Goal: Task Accomplishment & Management: Use online tool/utility

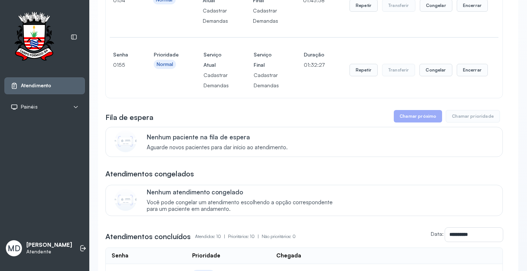
scroll to position [110, 0]
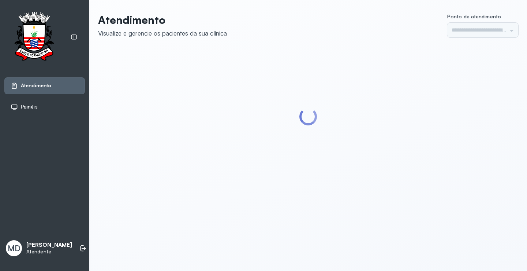
type input "*********"
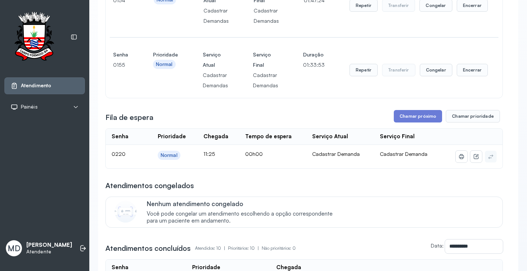
scroll to position [110, 0]
click at [415, 115] on button "Chamar próximo" at bounding box center [418, 115] width 48 height 12
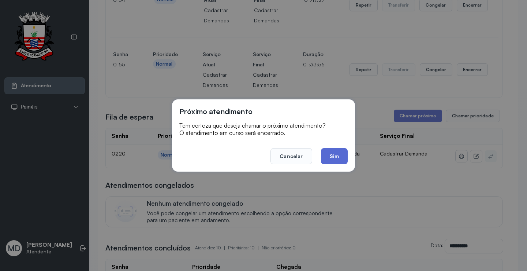
click at [331, 159] on button "Sim" at bounding box center [334, 156] width 27 height 16
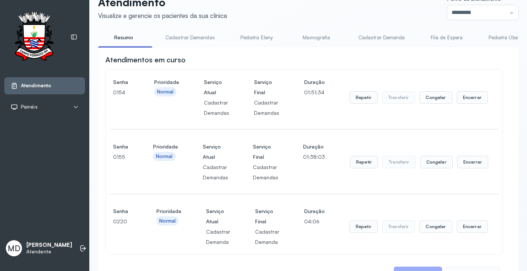
scroll to position [0, 0]
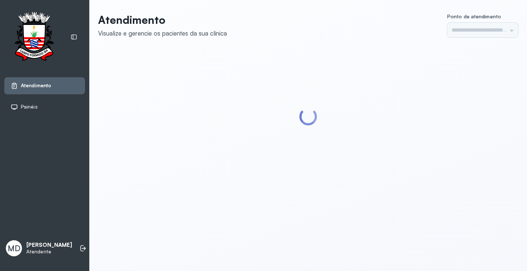
type input "*********"
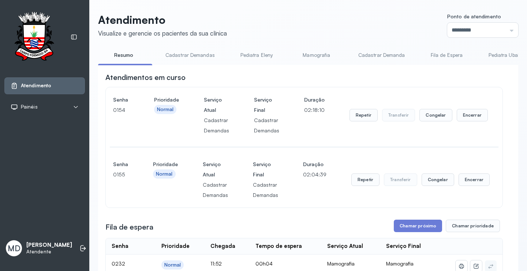
scroll to position [73, 0]
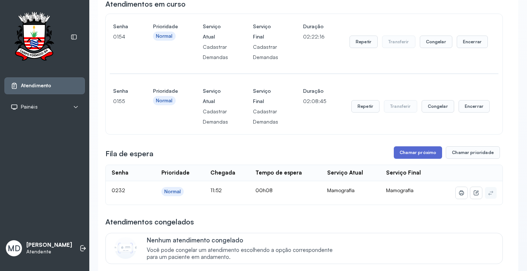
click at [418, 152] on button "Chamar próximo" at bounding box center [418, 152] width 48 height 12
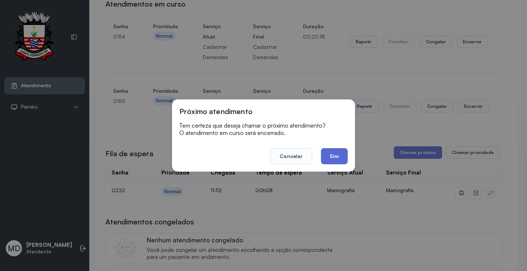
click at [332, 157] on button "Sim" at bounding box center [334, 156] width 27 height 16
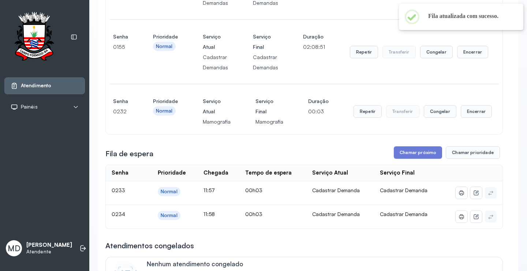
scroll to position [146, 0]
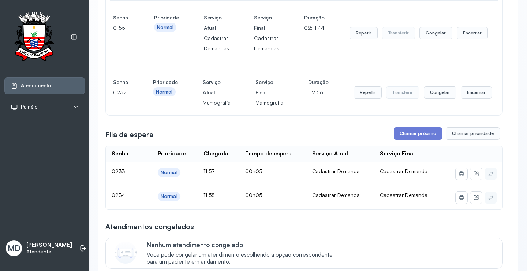
click at [427, 128] on div "**********" at bounding box center [304, 237] width 398 height 623
click at [426, 133] on button "Chamar próximo" at bounding box center [418, 133] width 48 height 12
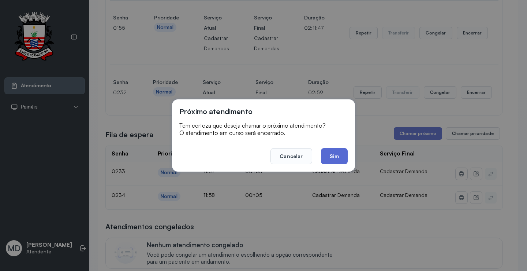
click at [338, 155] on button "Sim" at bounding box center [334, 156] width 27 height 16
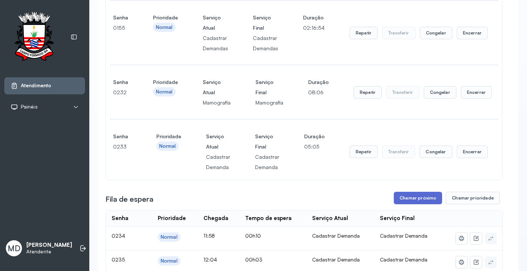
click at [431, 196] on button "Chamar próximo" at bounding box center [418, 197] width 48 height 12
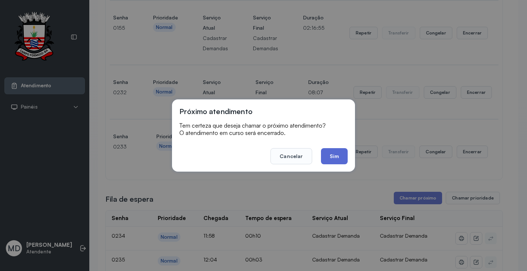
click at [333, 151] on button "Sim" at bounding box center [334, 156] width 27 height 16
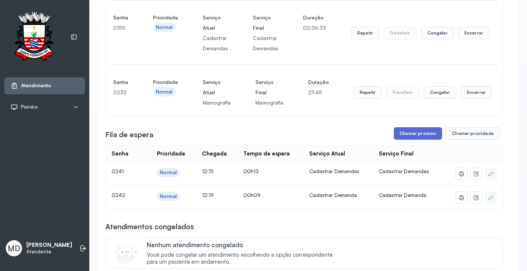
click at [426, 132] on button "Chamar próximo" at bounding box center [418, 133] width 48 height 12
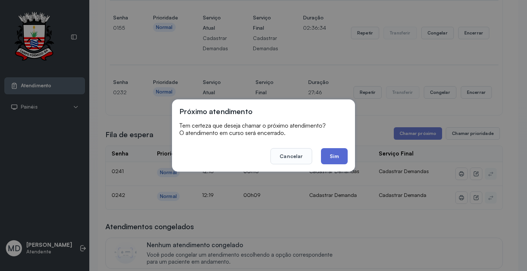
click at [332, 154] on button "Sim" at bounding box center [334, 156] width 27 height 16
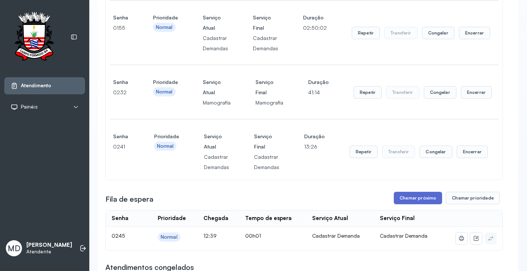
click at [406, 200] on button "Chamar próximo" at bounding box center [418, 197] width 48 height 12
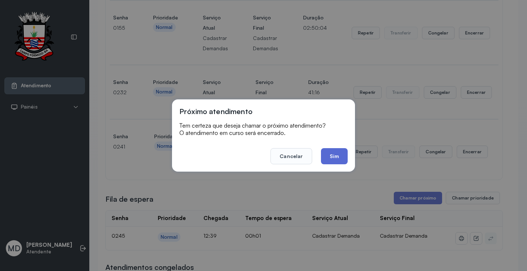
click at [337, 152] on button "Sim" at bounding box center [334, 156] width 27 height 16
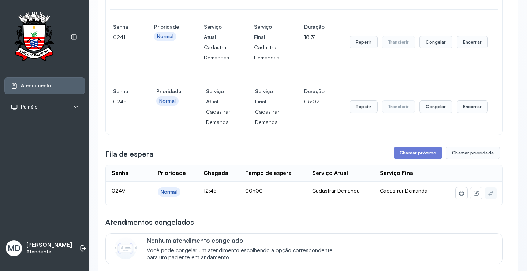
scroll to position [256, 0]
click at [421, 152] on button "Chamar próximo" at bounding box center [418, 152] width 48 height 12
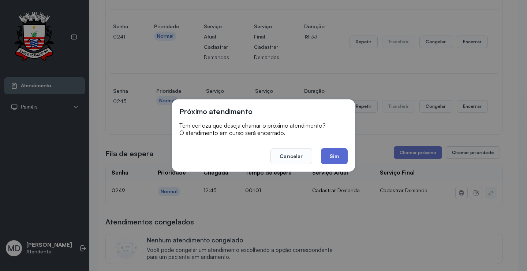
click at [335, 159] on button "Sim" at bounding box center [334, 156] width 27 height 16
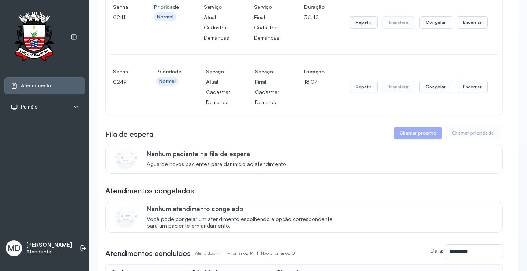
scroll to position [220, 0]
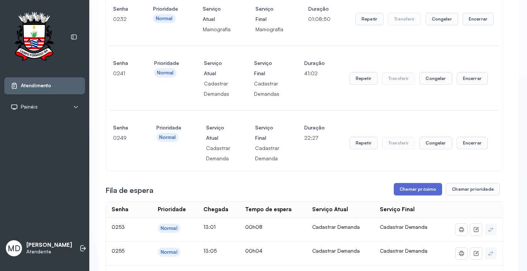
click at [418, 191] on button "Chamar próximo" at bounding box center [418, 189] width 48 height 12
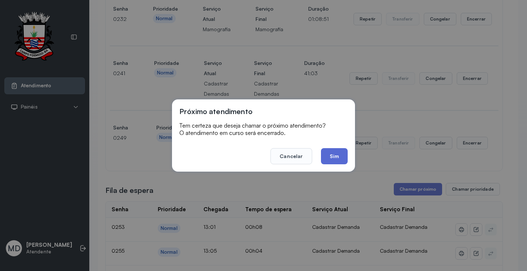
click at [332, 156] on button "Sim" at bounding box center [334, 156] width 27 height 16
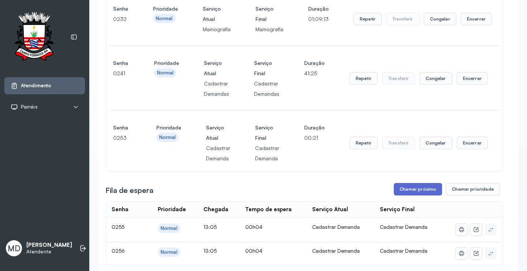
click at [418, 189] on button "Chamar próximo" at bounding box center [418, 189] width 48 height 12
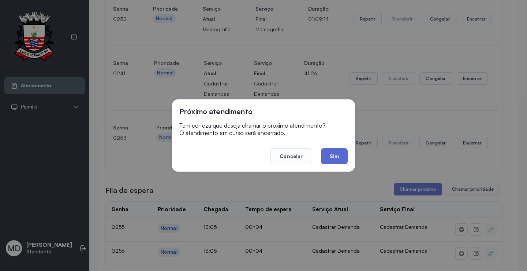
click at [339, 156] on button "Sim" at bounding box center [334, 156] width 27 height 16
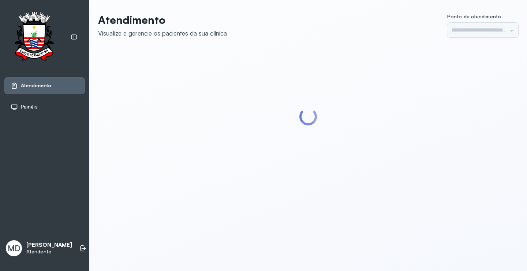
type input "*********"
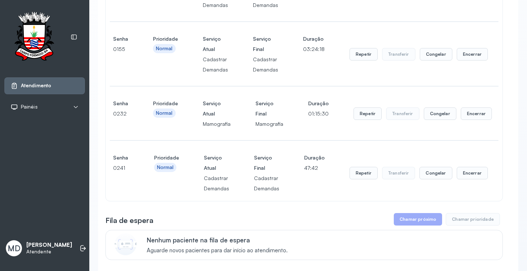
scroll to position [220, 0]
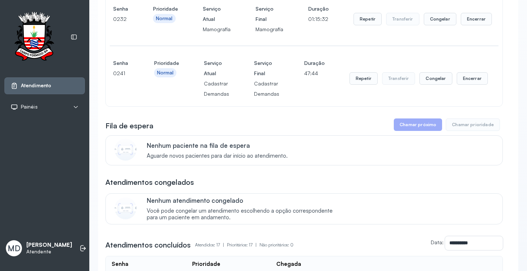
click at [416, 127] on button "Chamar próximo" at bounding box center [418, 124] width 48 height 12
click at [462, 79] on button "Encerrar" at bounding box center [472, 78] width 31 height 12
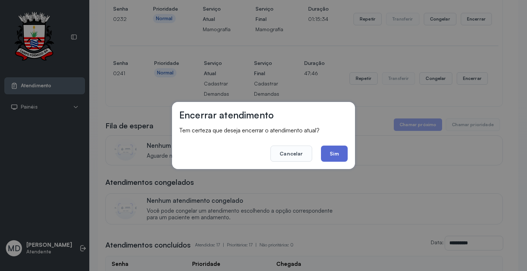
click at [342, 150] on button "Sim" at bounding box center [334, 153] width 27 height 16
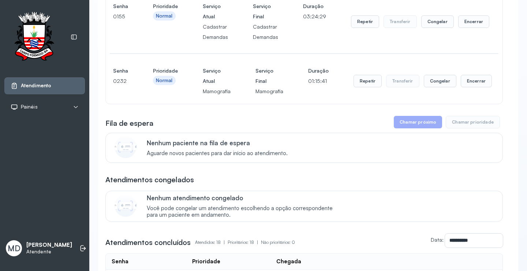
scroll to position [146, 0]
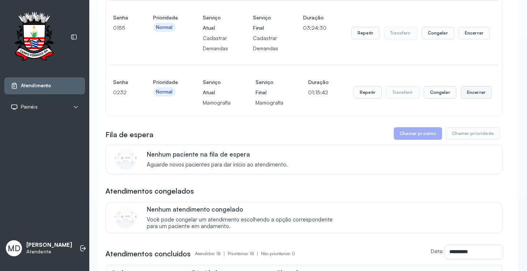
click at [473, 90] on button "Encerrar" at bounding box center [476, 92] width 31 height 12
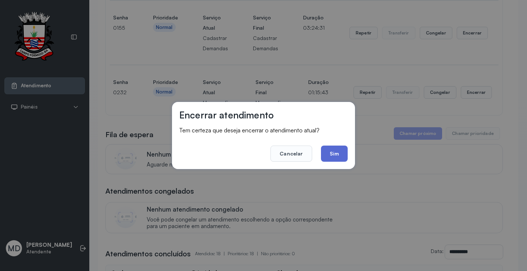
click at [331, 156] on button "Sim" at bounding box center [334, 153] width 27 height 16
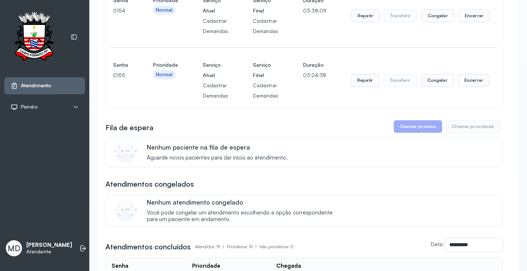
scroll to position [37, 0]
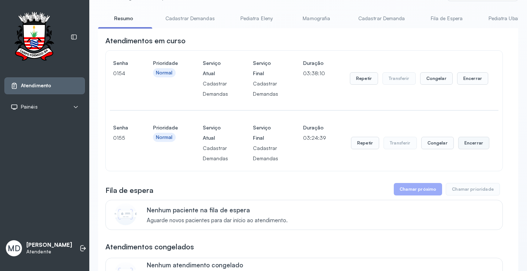
click at [459, 144] on button "Encerrar" at bounding box center [473, 143] width 31 height 12
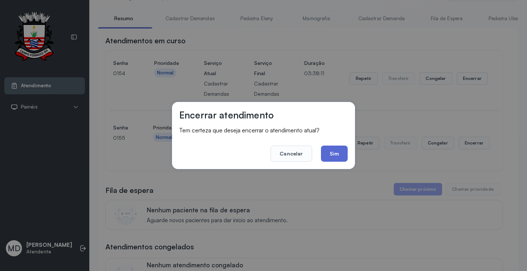
click at [329, 151] on button "Sim" at bounding box center [334, 153] width 27 height 16
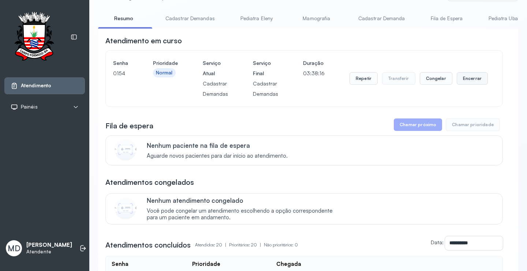
click at [471, 79] on button "Encerrar" at bounding box center [472, 78] width 31 height 12
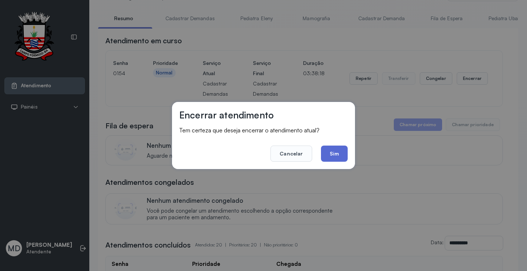
click at [333, 153] on button "Sim" at bounding box center [334, 153] width 27 height 16
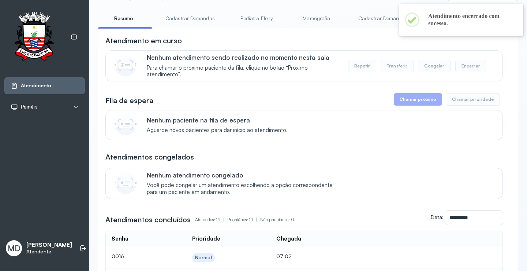
scroll to position [0, 0]
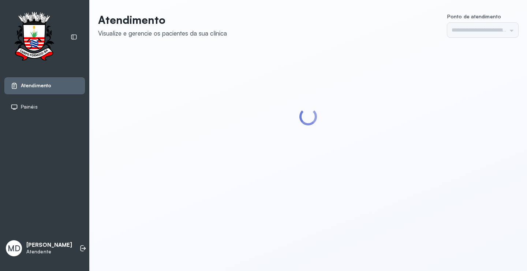
type input "*********"
click at [75, 240] on li at bounding box center [83, 248] width 16 height 16
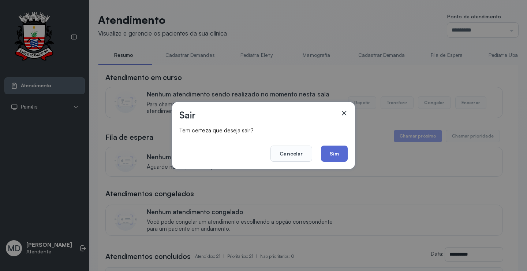
click at [329, 155] on button "Sim" at bounding box center [334, 153] width 27 height 16
